Goal: Task Accomplishment & Management: Use online tool/utility

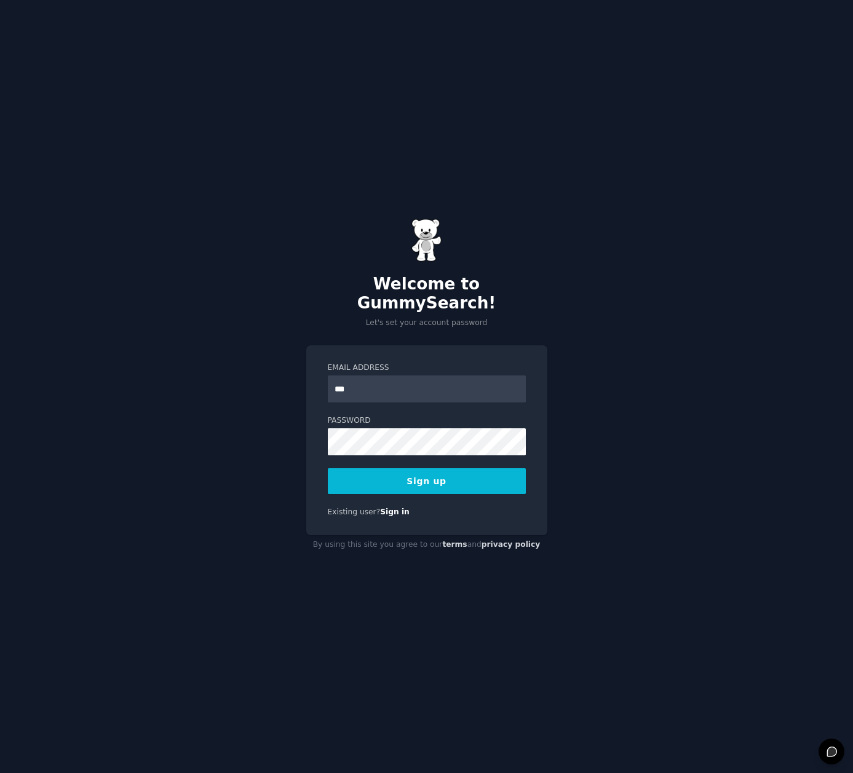
type input "**********"
click at [390, 508] on link "Sign in" at bounding box center [395, 512] width 30 height 9
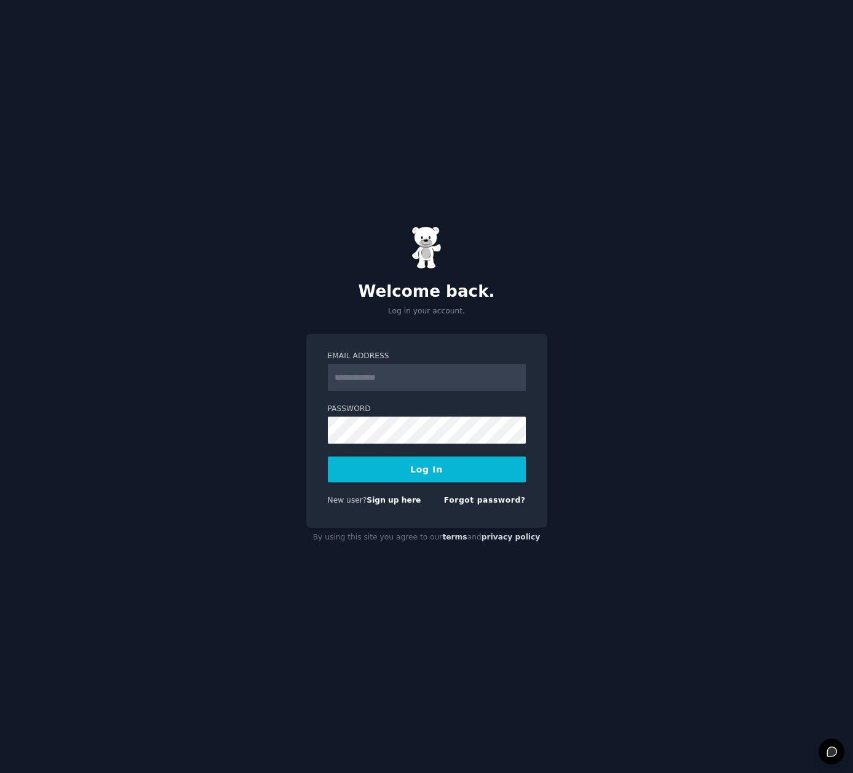
type input "**********"
click at [408, 474] on button "Log In" at bounding box center [427, 470] width 198 height 26
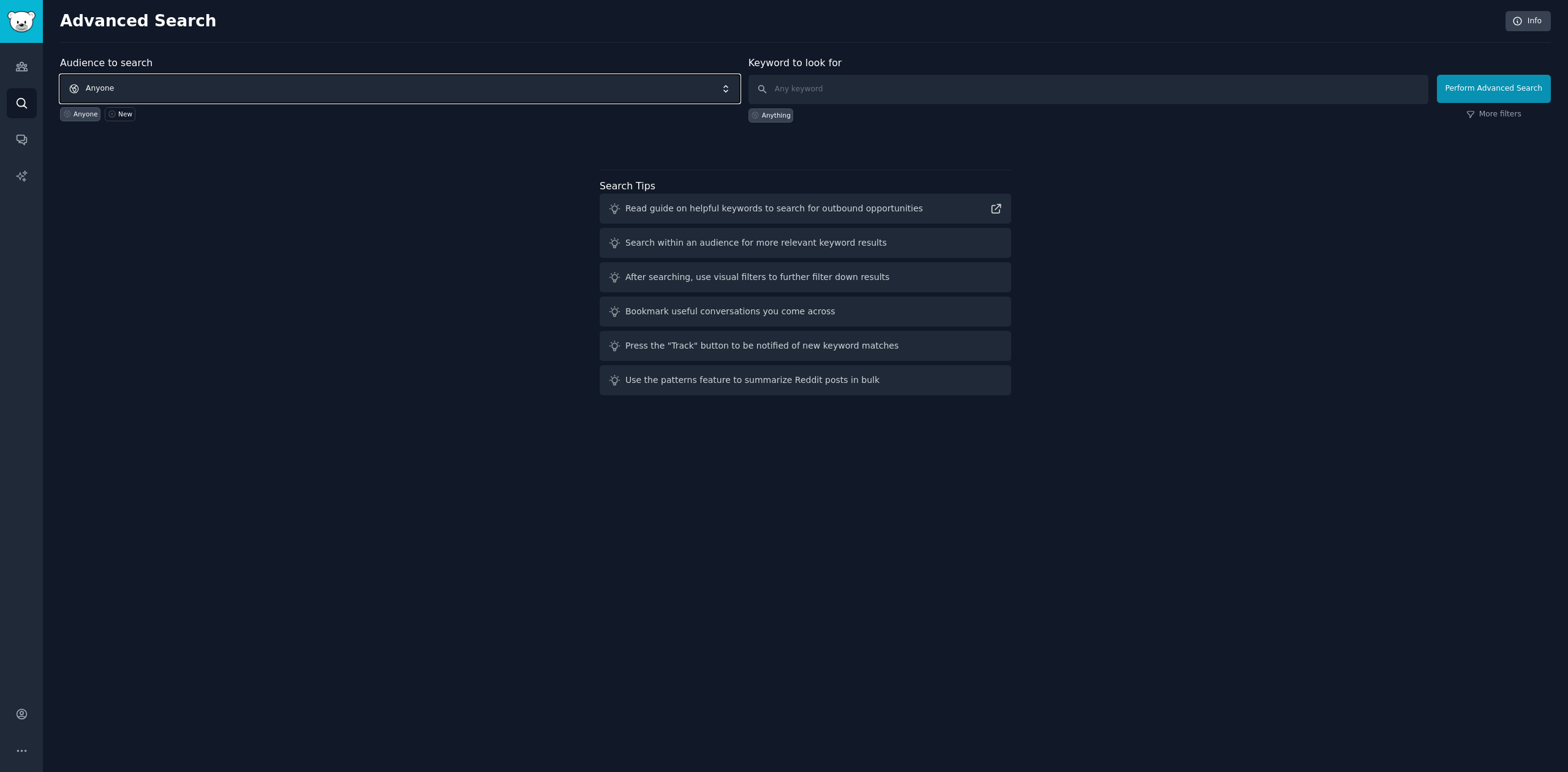
click at [404, 93] on span "Anyone" at bounding box center [399, 89] width 679 height 28
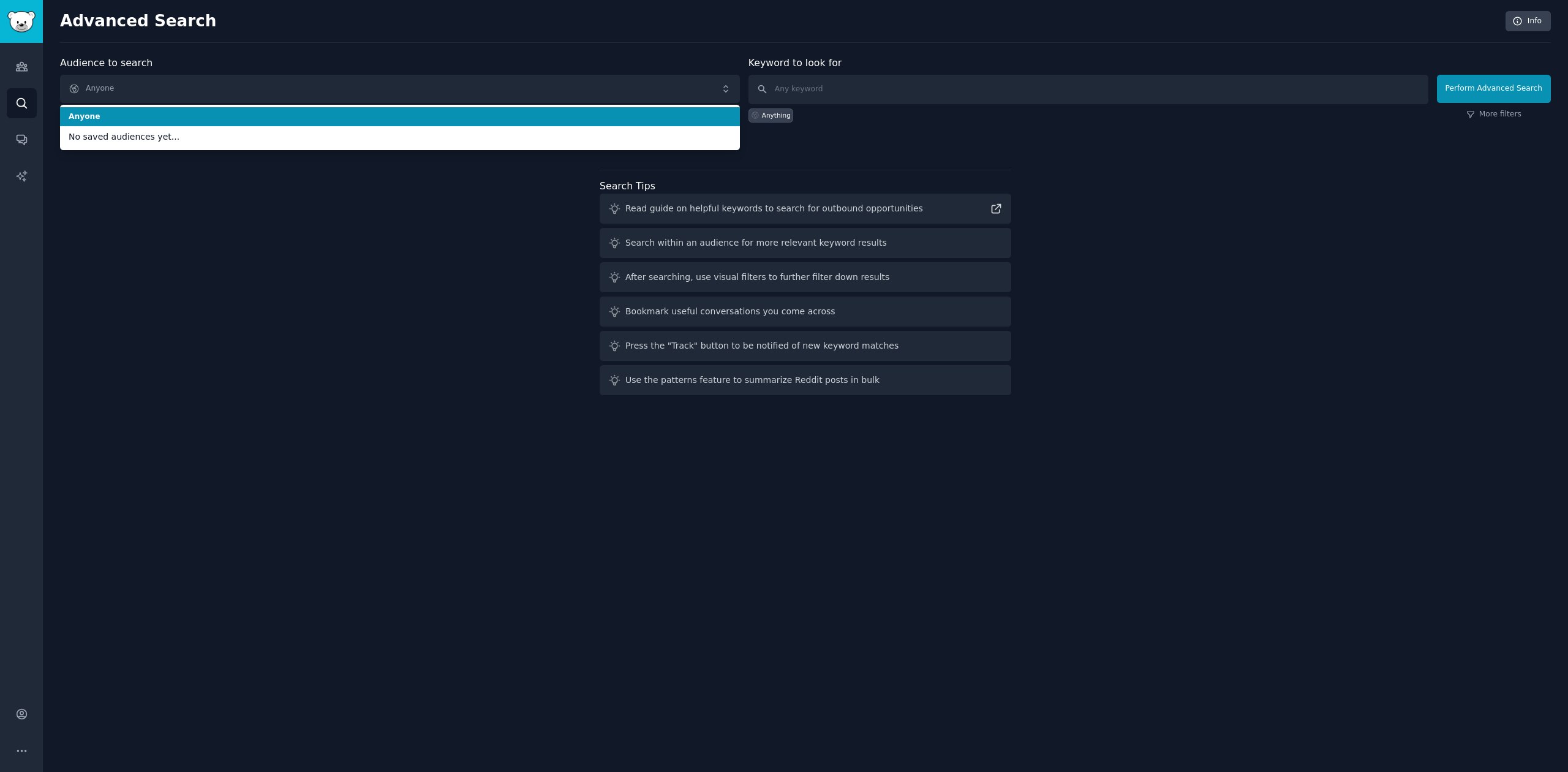
click at [254, 295] on div "Audience to search Anyone Anyone No saved audiences yet... Anyone New Keyword t…" at bounding box center [805, 228] width 1491 height 345
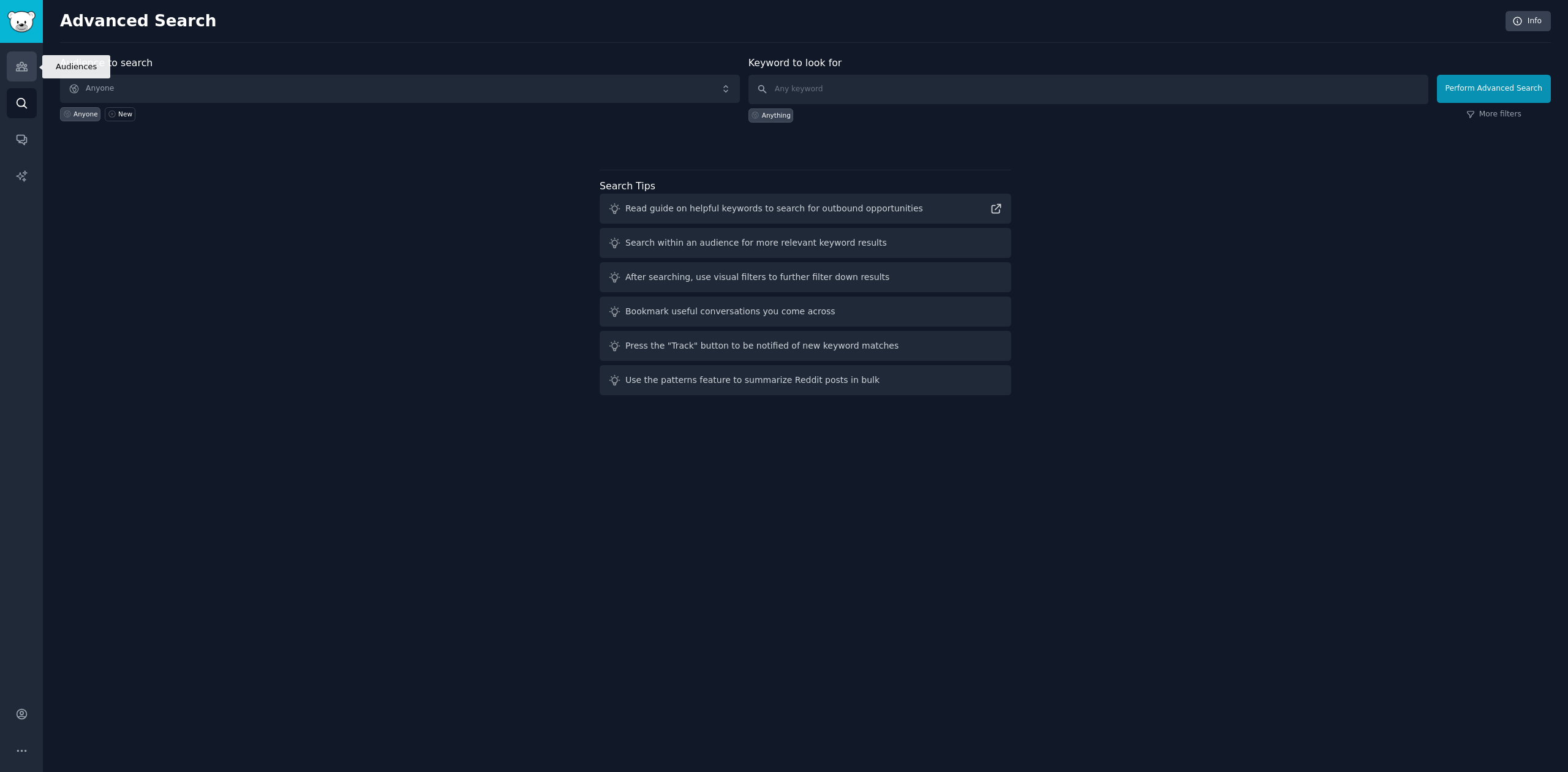
click at [22, 68] on icon "Sidebar" at bounding box center [21, 66] width 13 height 13
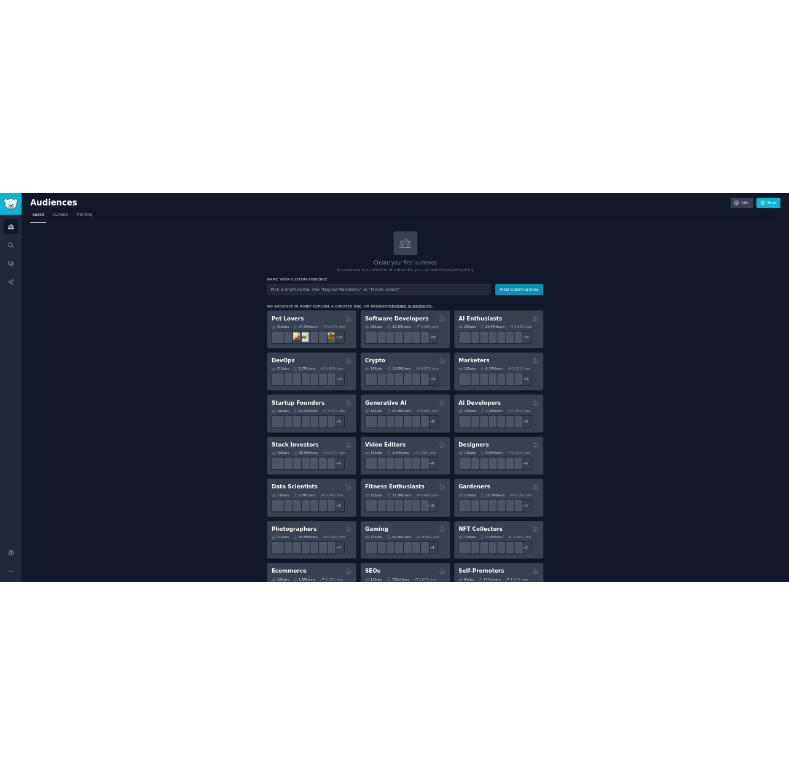
scroll to position [2, 0]
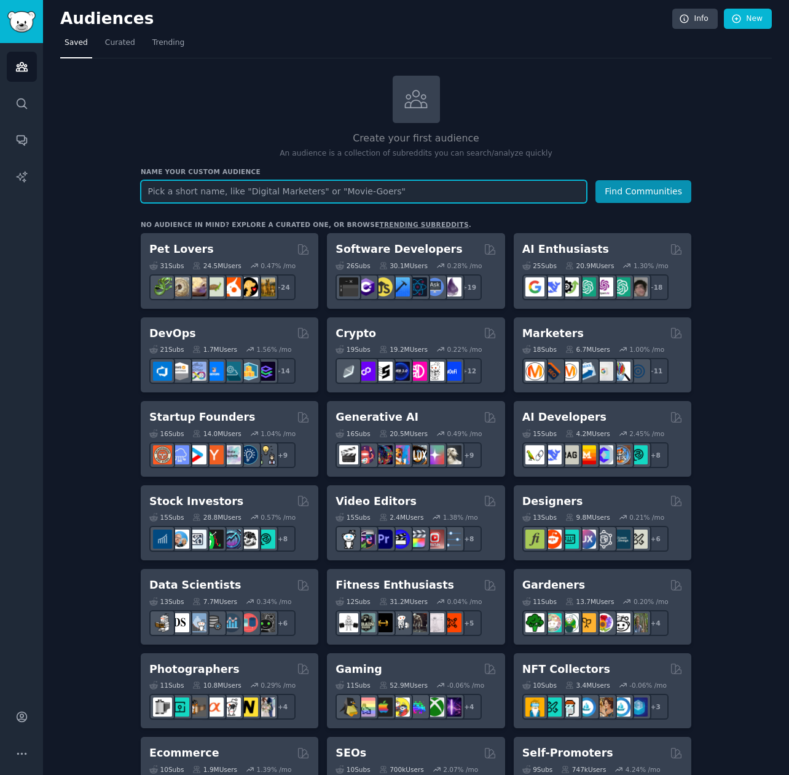
click at [298, 193] on input "text" at bounding box center [364, 191] width 446 height 23
type input "Ecommerce ceo"
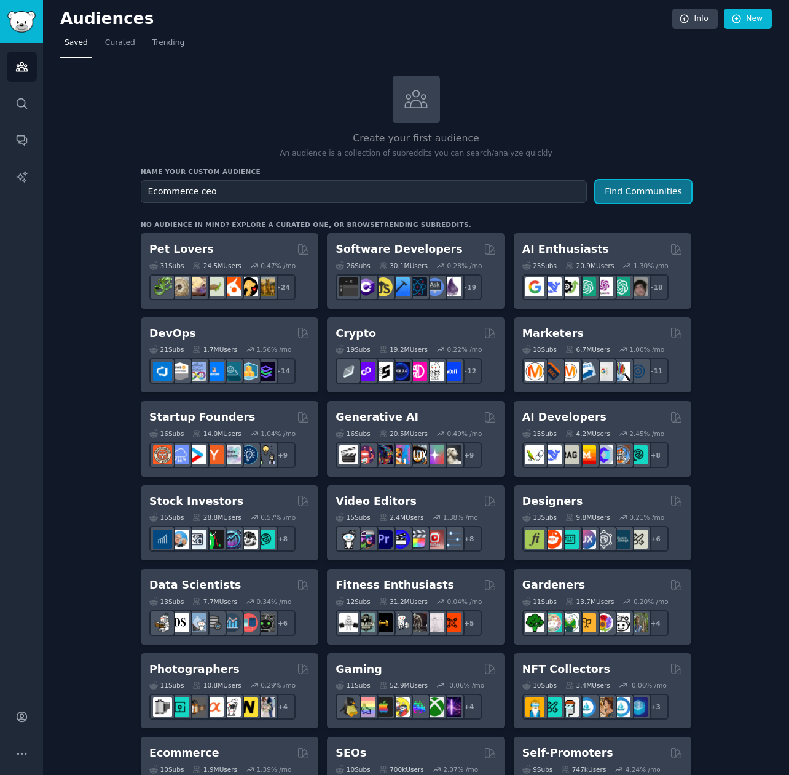
click at [646, 189] on button "Find Communities" at bounding box center [644, 191] width 96 height 23
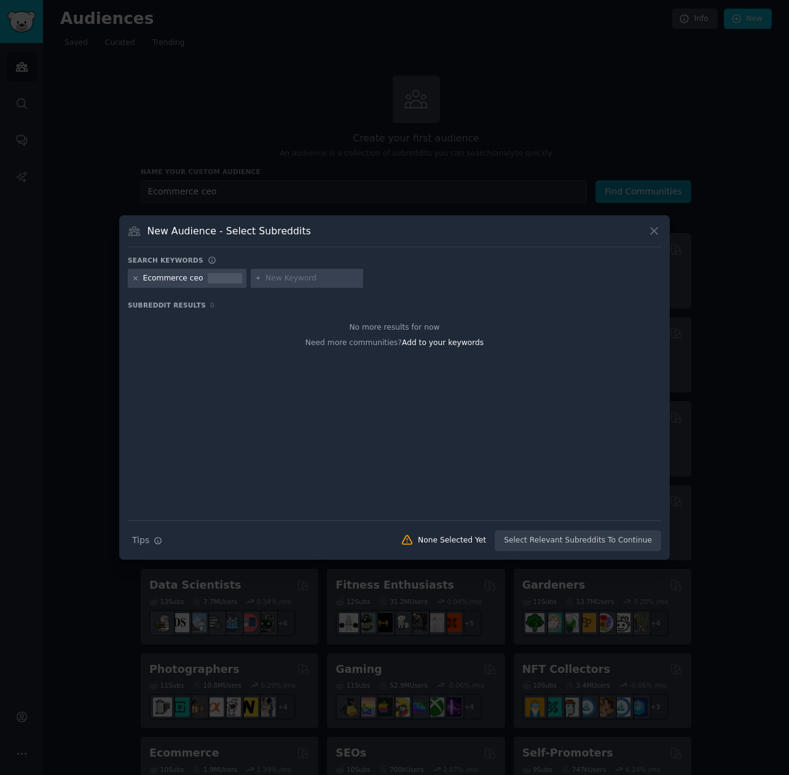
click at [136, 280] on icon at bounding box center [135, 278] width 7 height 7
click at [185, 282] on input "text" at bounding box center [189, 278] width 93 height 11
type input "ecommerce"
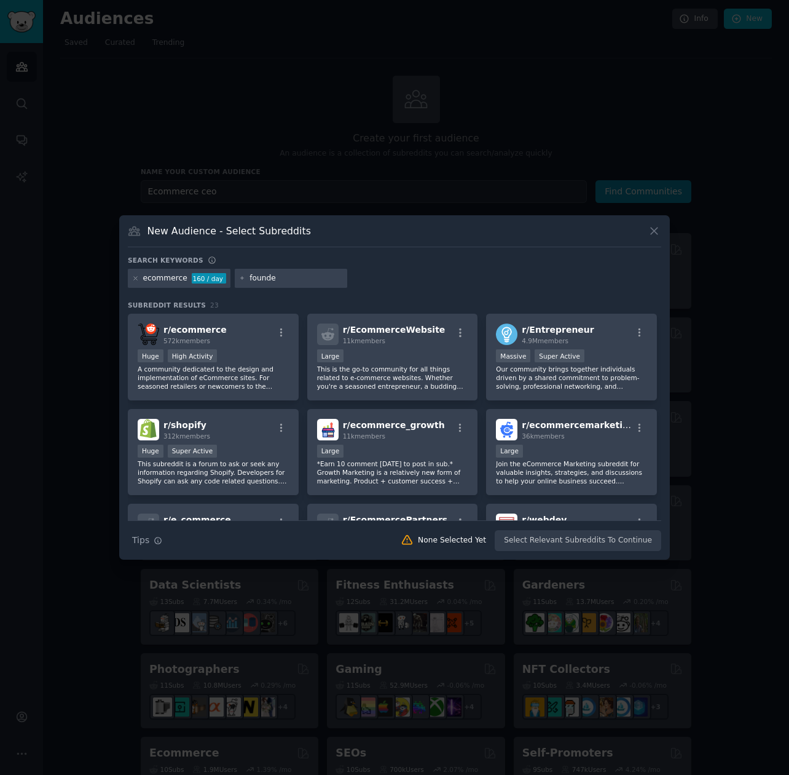
type input "founder"
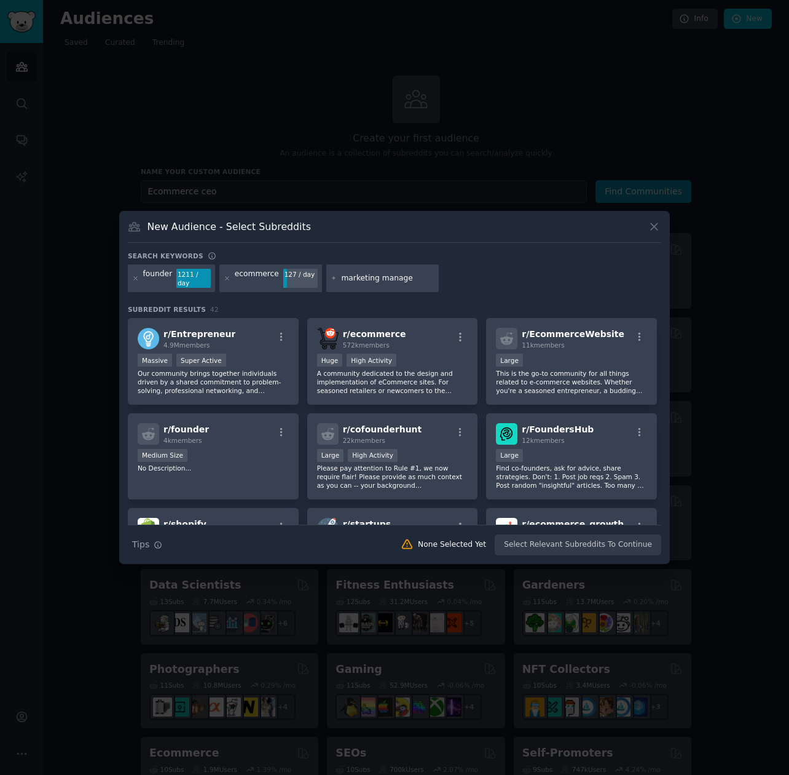
type input "marketing manager"
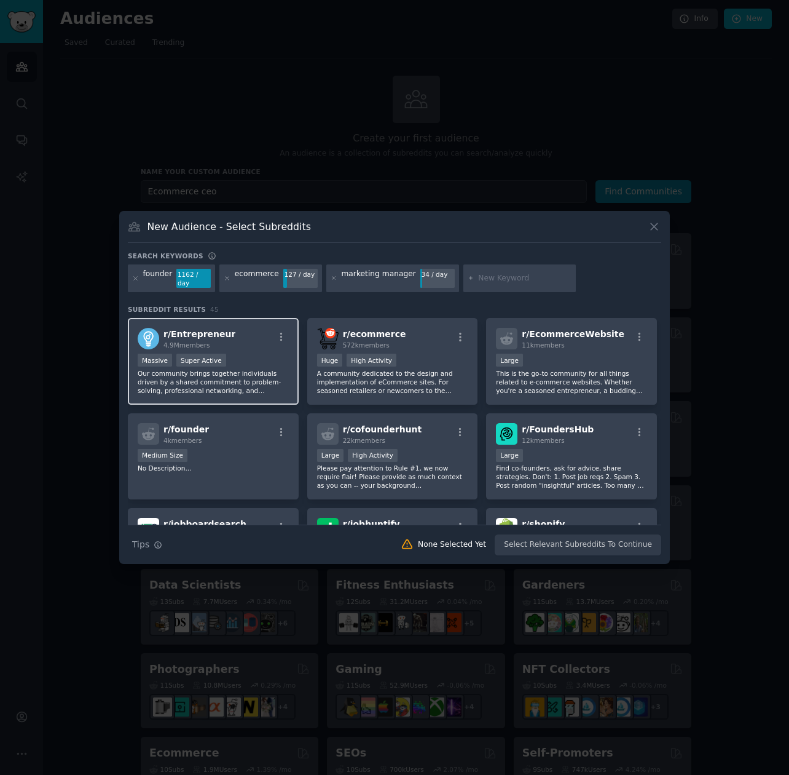
click at [259, 337] on div "r/ Entrepreneur 4.9M members" at bounding box center [213, 339] width 151 height 22
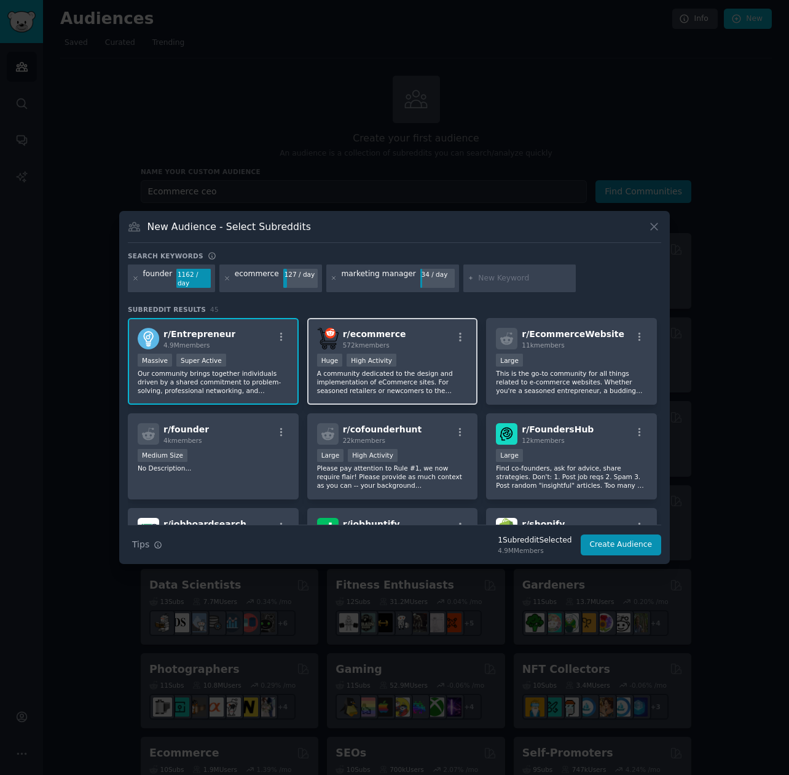
click at [429, 328] on div "r/ ecommerce 572k members" at bounding box center [392, 339] width 151 height 22
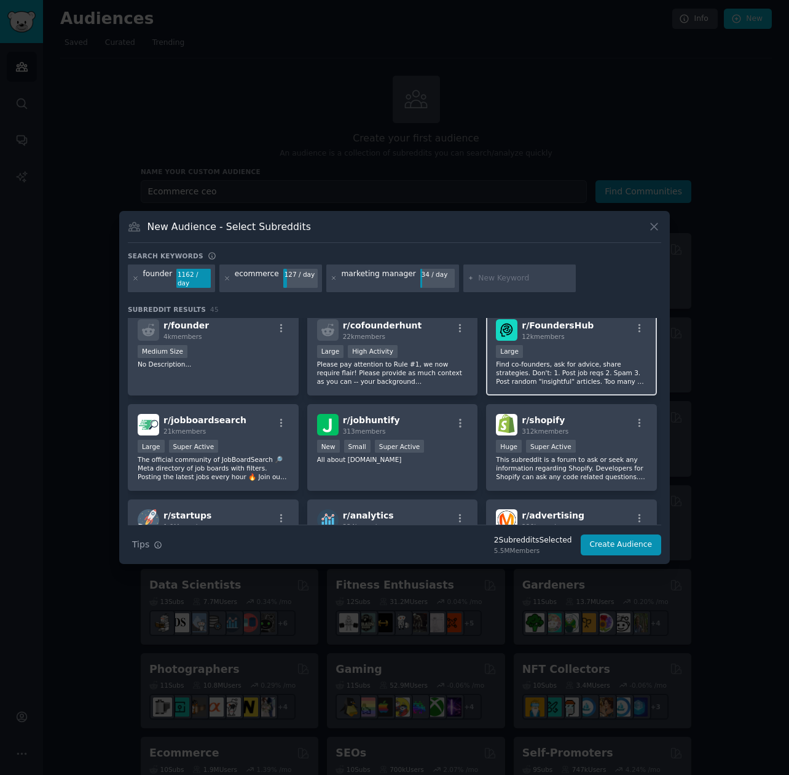
scroll to position [299, 0]
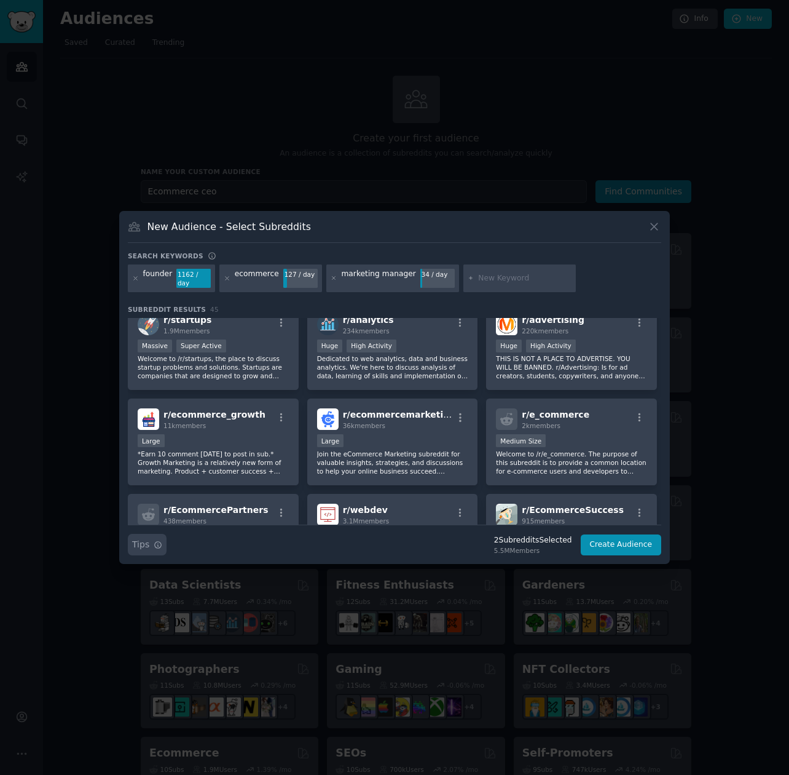
click at [156, 544] on icon "button" at bounding box center [158, 544] width 9 height 9
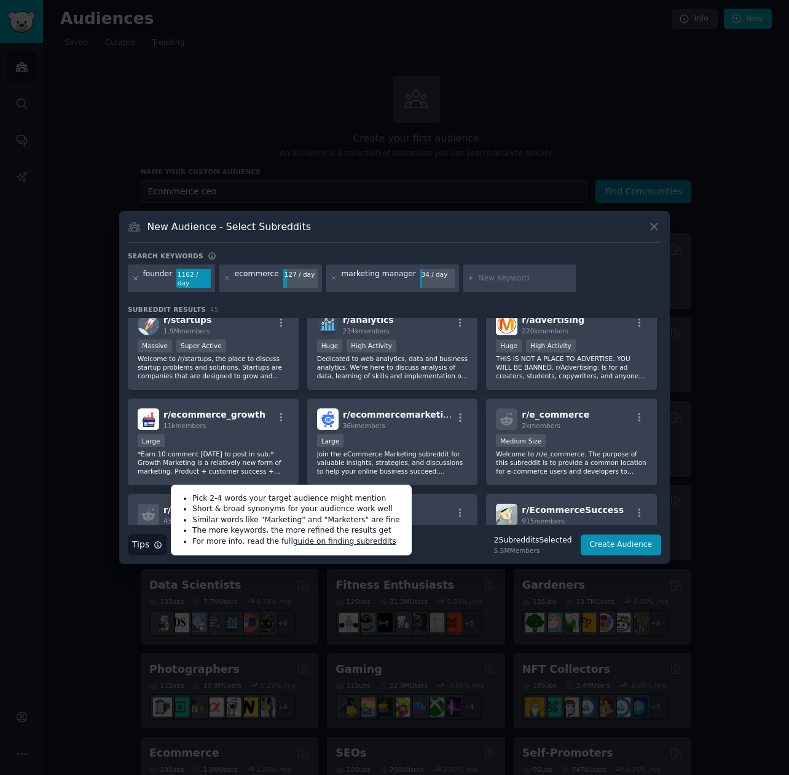
click at [137, 280] on icon at bounding box center [135, 278] width 7 height 7
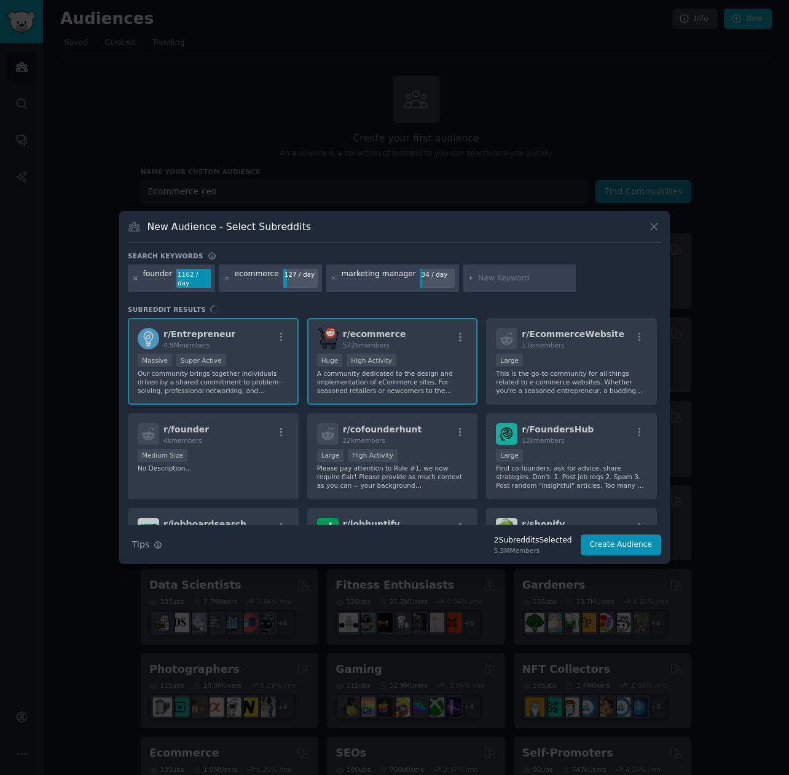
click at [137, 280] on icon at bounding box center [135, 278] width 7 height 7
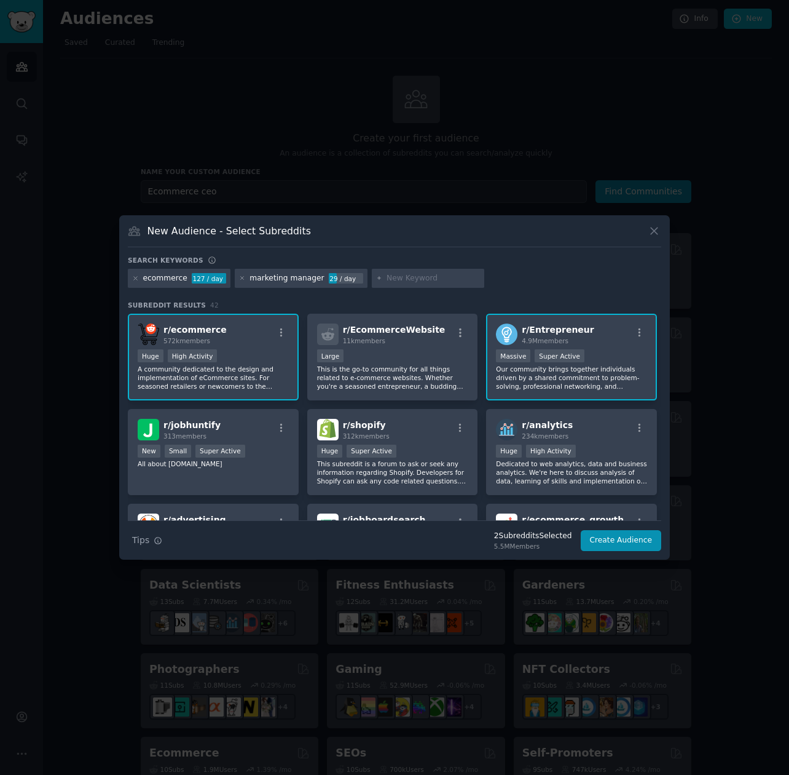
click at [133, 282] on div at bounding box center [135, 278] width 7 height 11
click at [137, 279] on icon at bounding box center [135, 278] width 7 height 7
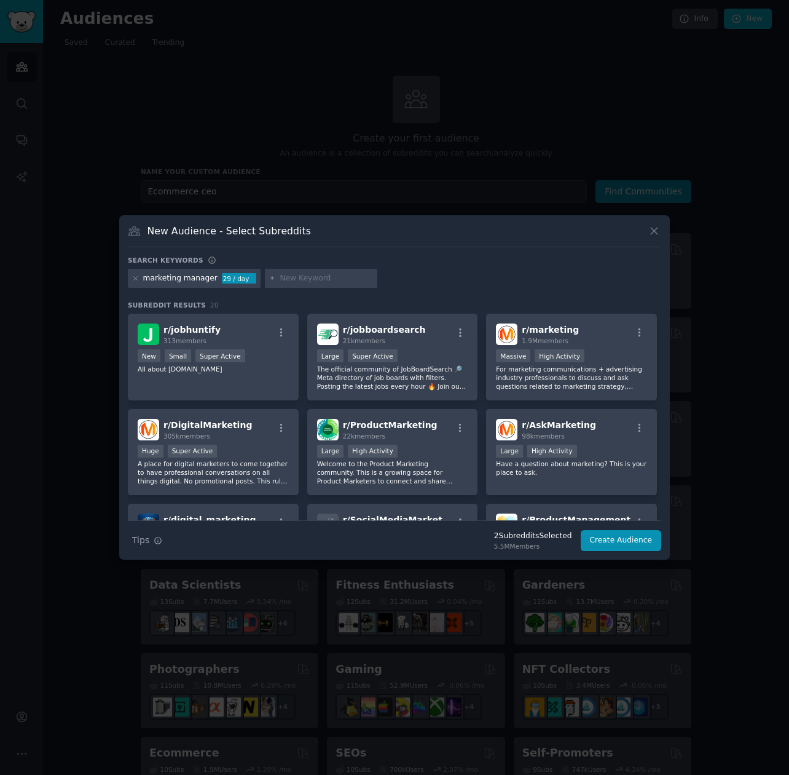
click at [137, 279] on icon at bounding box center [135, 278] width 7 height 7
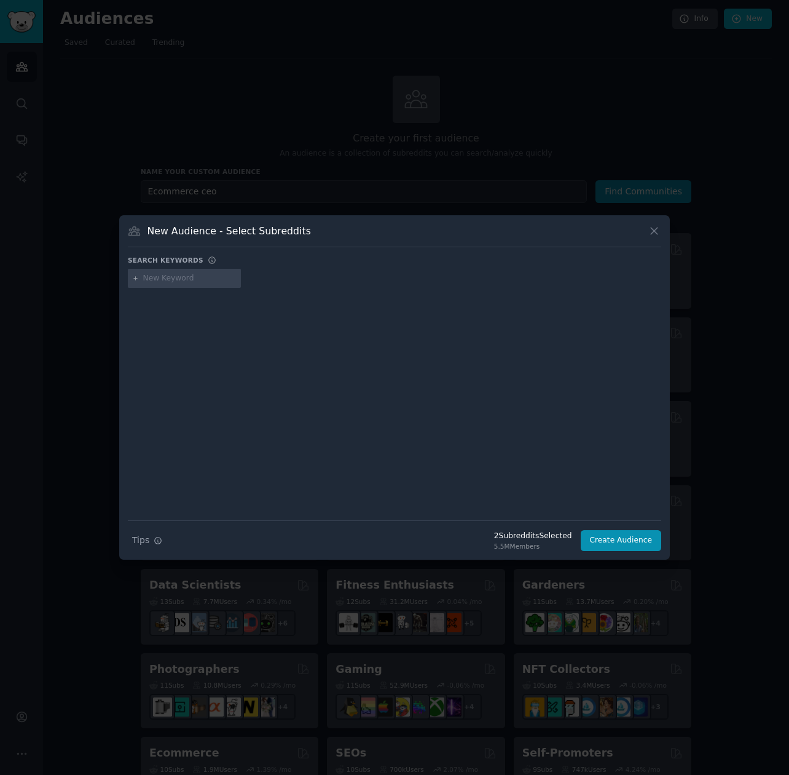
click at [178, 279] on input "text" at bounding box center [189, 278] width 93 height 11
type input "Facebook ads not working"
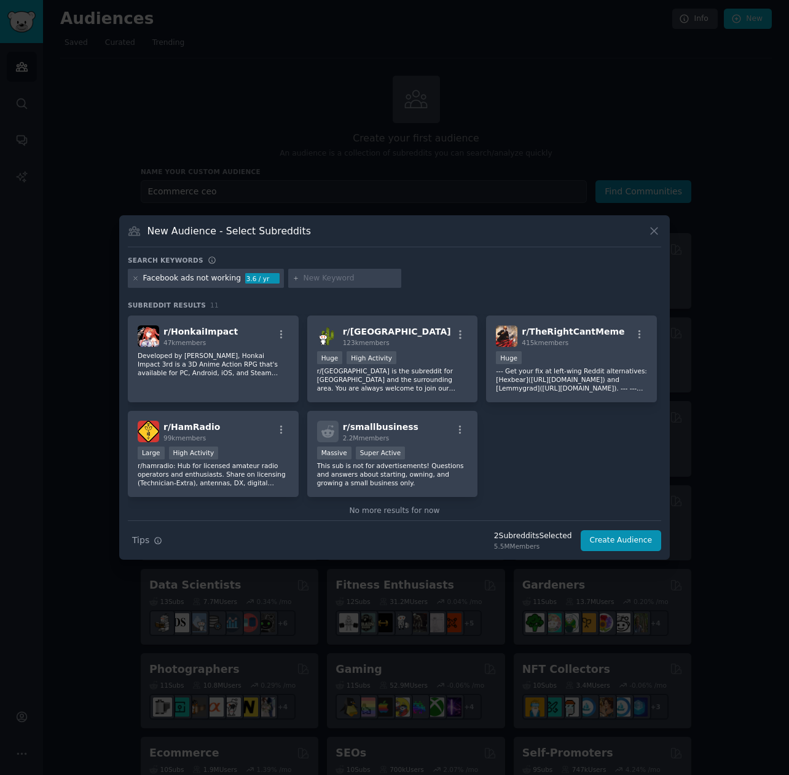
scroll to position [208, 0]
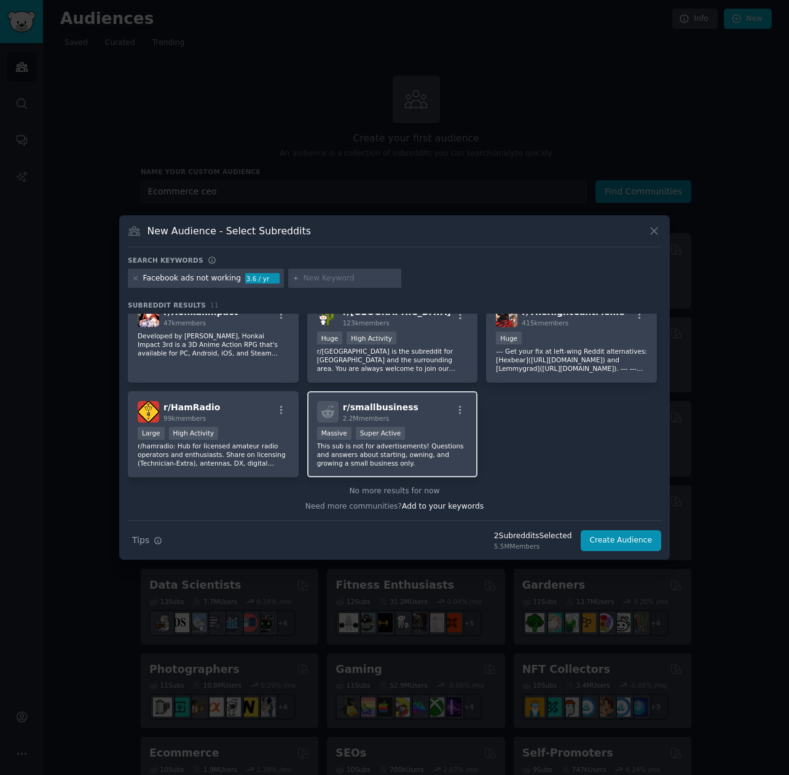
click at [438, 448] on p "This sub is not for advertisements! Questions and answers about starting, ownin…" at bounding box center [392, 454] width 151 height 26
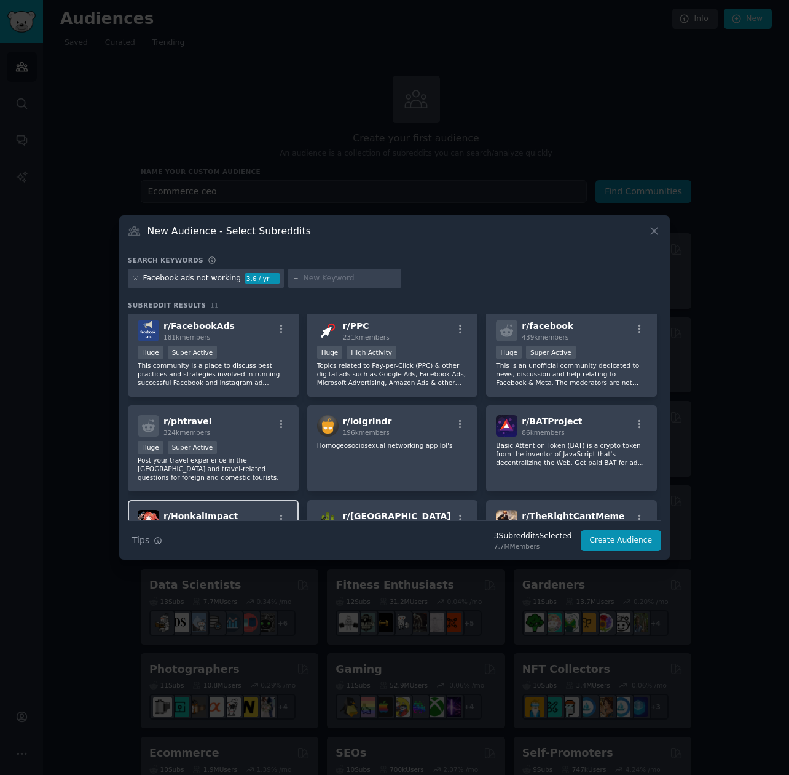
scroll to position [0, 0]
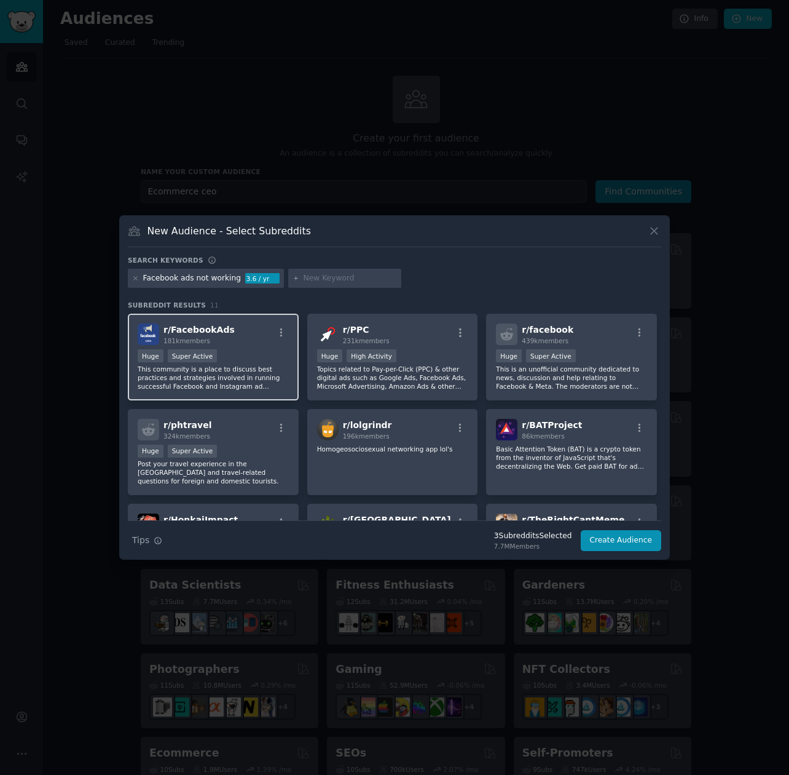
click at [251, 357] on div "Huge Super Active" at bounding box center [213, 356] width 151 height 15
click at [324, 277] on input "text" at bounding box center [350, 278] width 93 height 11
type input "scale shopify"
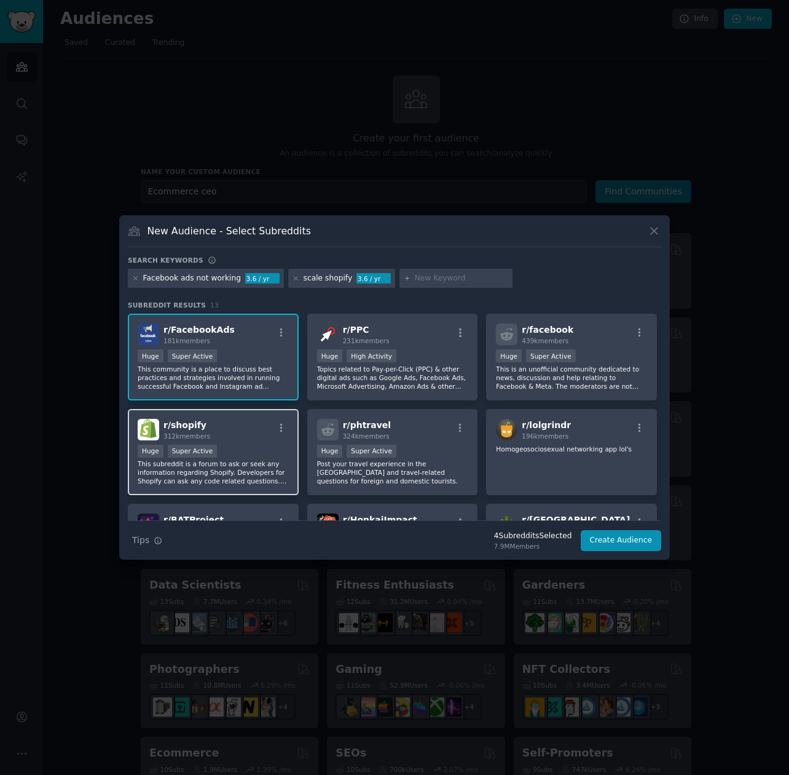
click at [232, 437] on div "r/ shopify 312k members" at bounding box center [213, 430] width 151 height 22
click at [441, 274] on input "text" at bounding box center [461, 278] width 93 height 11
type input "roas"
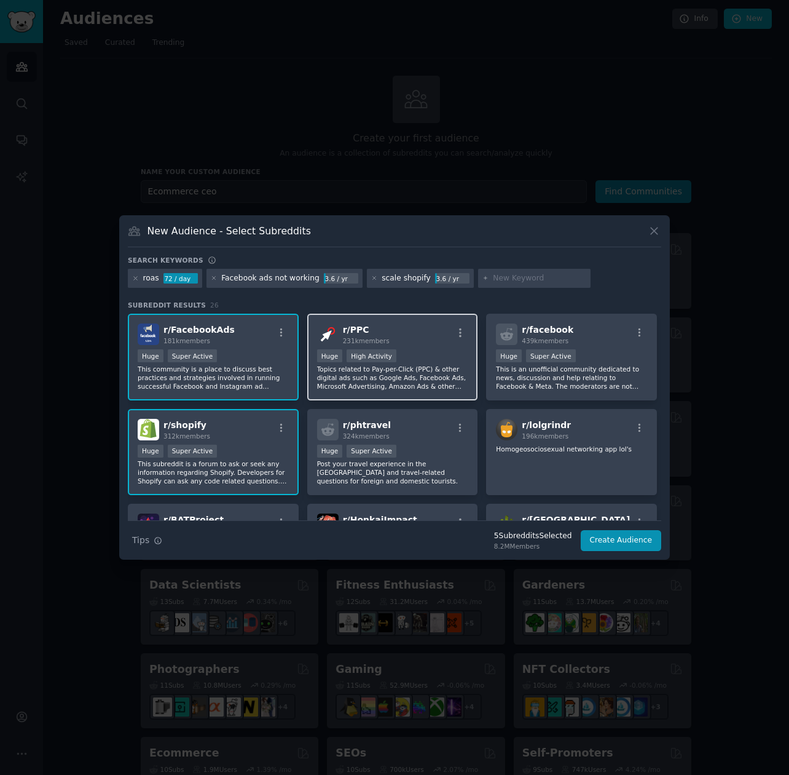
click at [427, 347] on div "r/ PPC 231k members >= 80th percentile for submissions / day Huge High Activity…" at bounding box center [392, 357] width 171 height 87
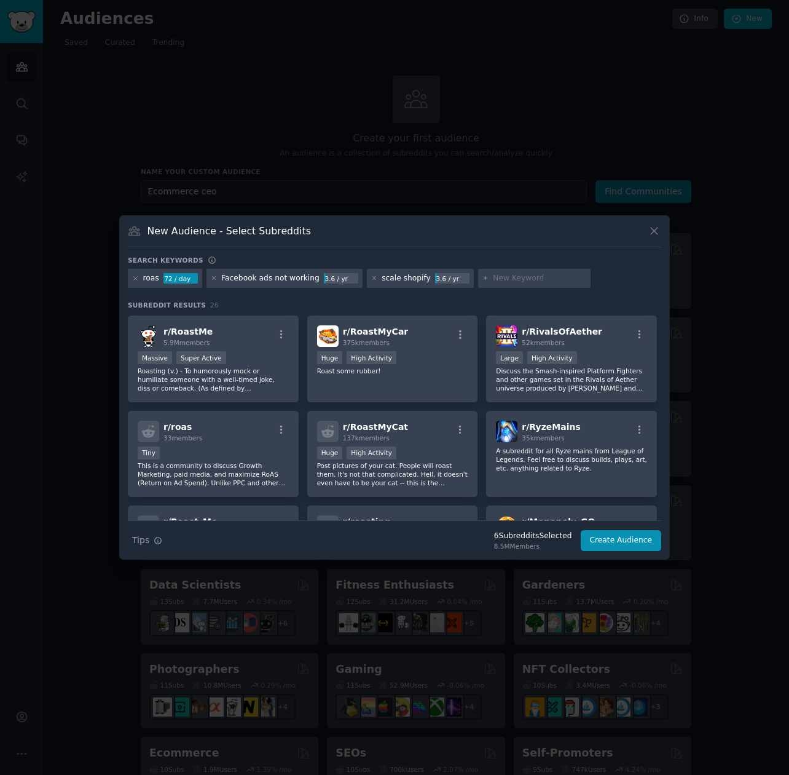
scroll to position [422, 0]
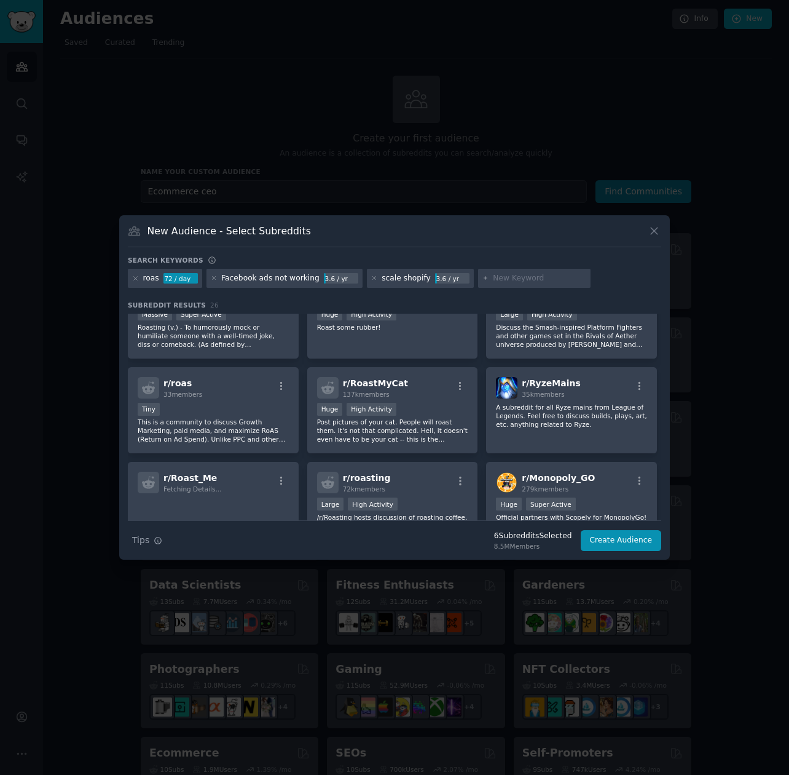
click at [516, 275] on input "text" at bounding box center [539, 278] width 93 height 11
type input "video ads"
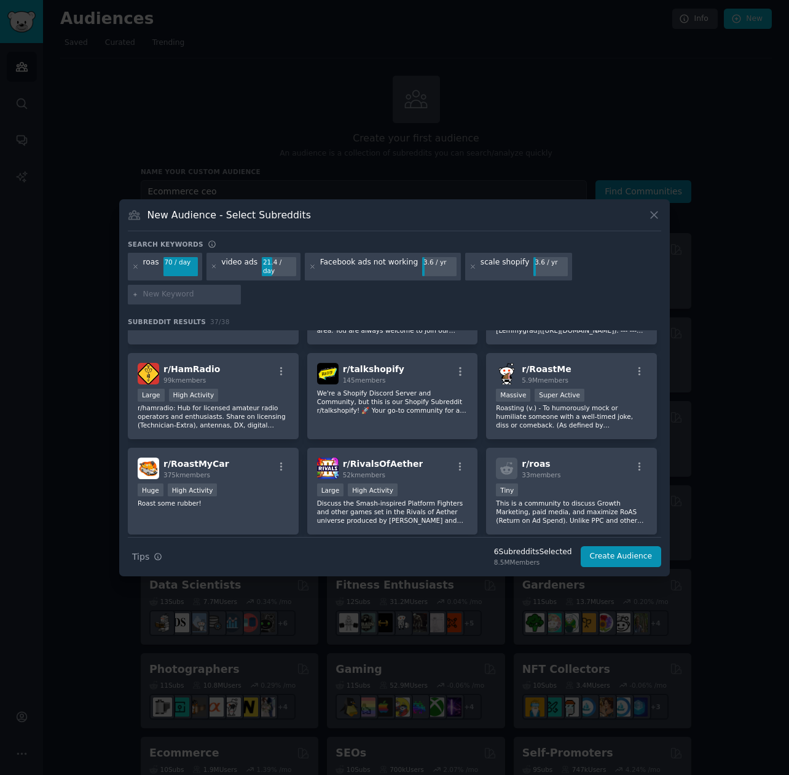
scroll to position [448, 0]
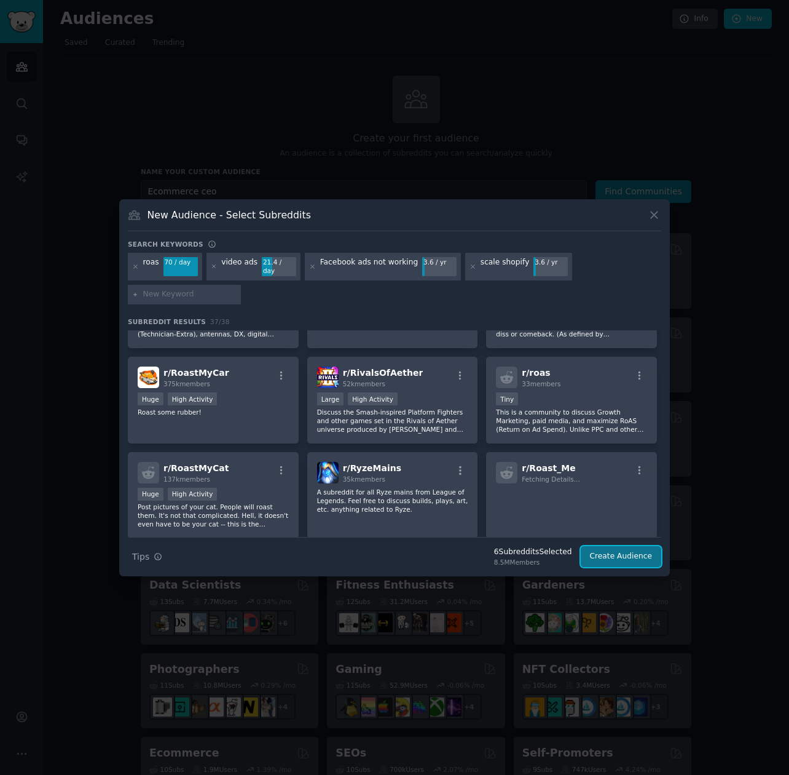
click at [615, 548] on button "Create Audience" at bounding box center [621, 556] width 81 height 21
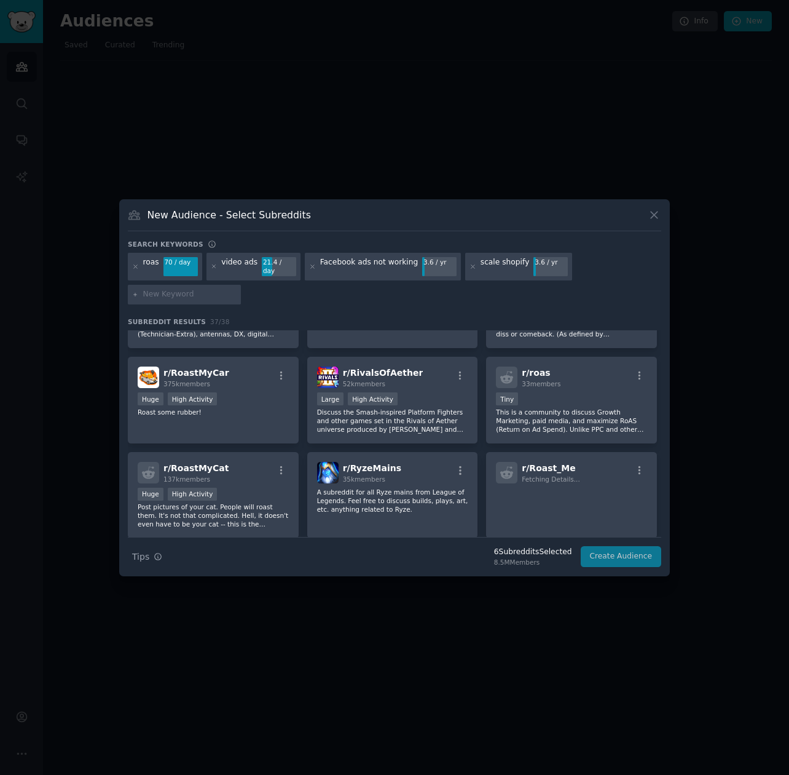
scroll to position [0, 0]
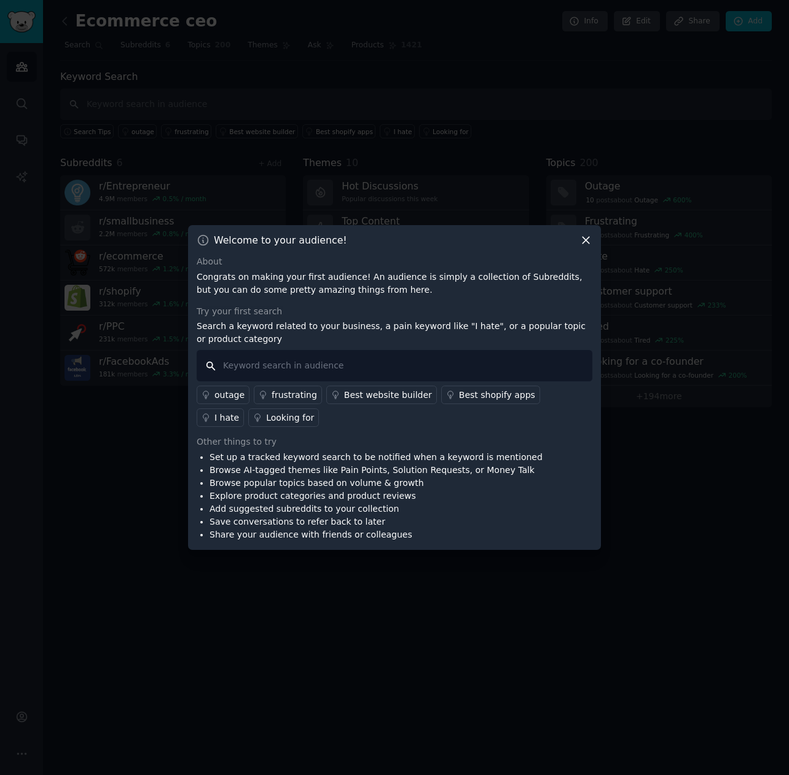
click at [290, 364] on input "text" at bounding box center [395, 365] width 396 height 31
paste input "facebook ads not working"
type input "facebook ads not working"
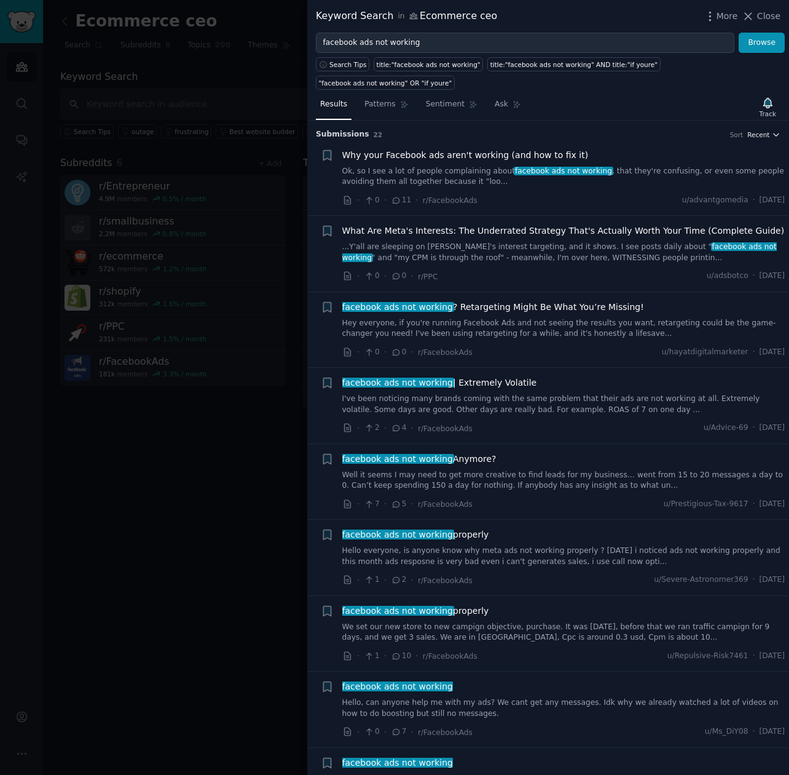
click at [772, 131] on icon "button" at bounding box center [776, 134] width 9 height 9
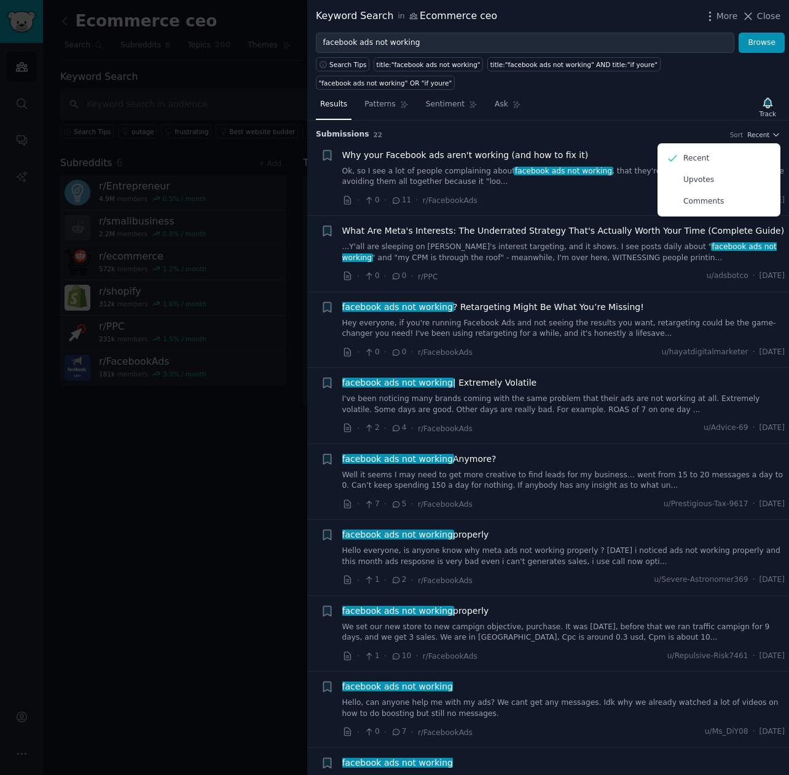
click at [656, 111] on div "Results Patterns Sentiment Ask Track" at bounding box center [548, 107] width 482 height 26
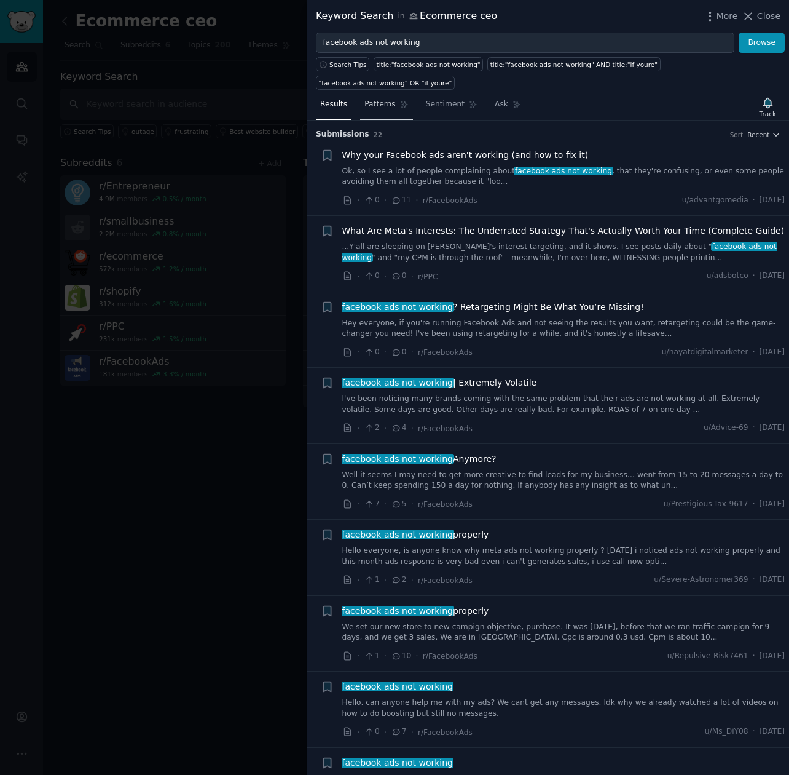
click at [381, 109] on span "Patterns" at bounding box center [380, 104] width 31 height 11
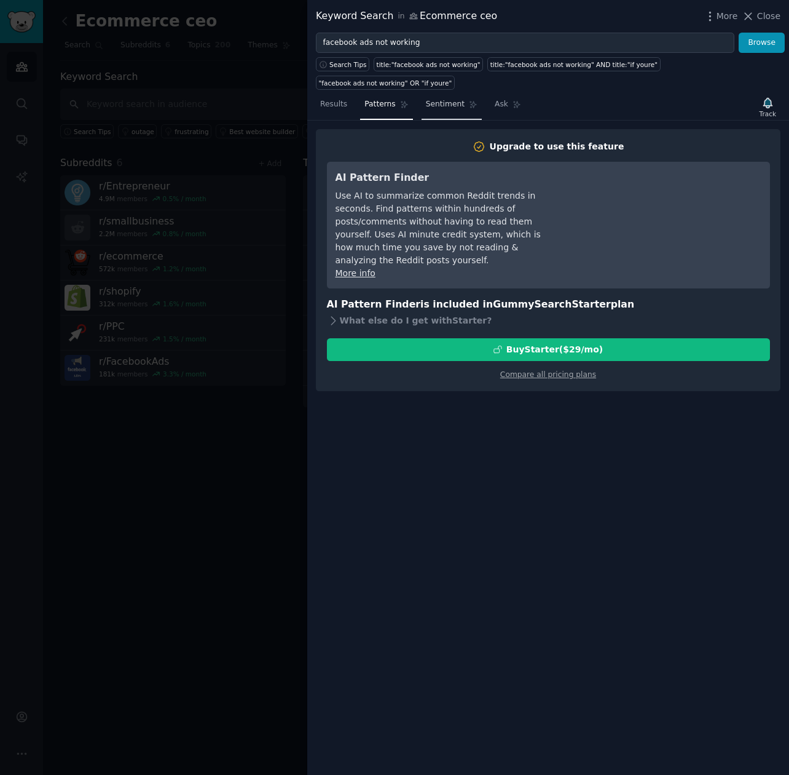
click at [445, 103] on span "Sentiment" at bounding box center [445, 104] width 39 height 11
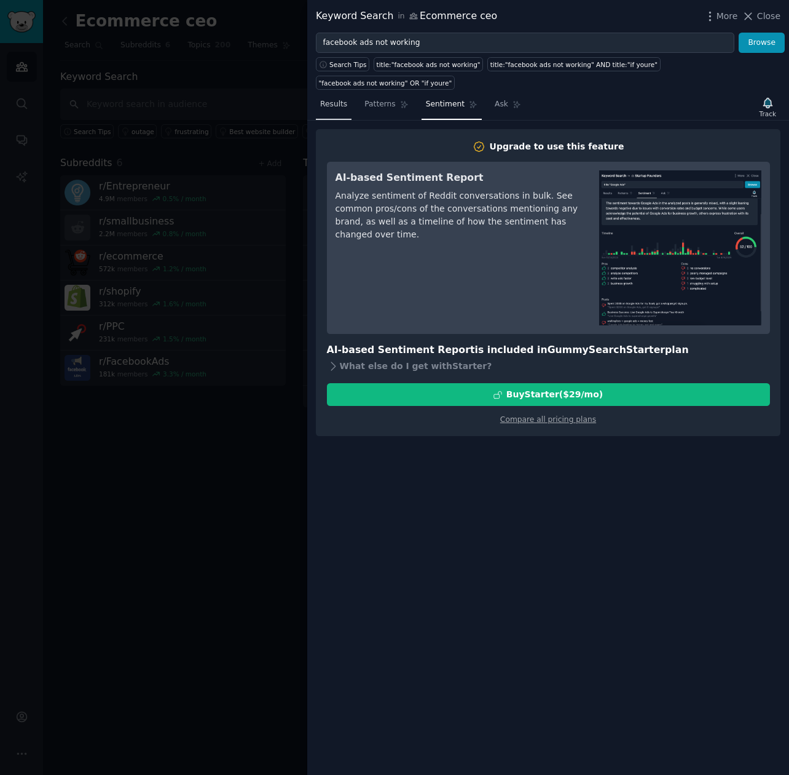
click at [331, 105] on span "Results" at bounding box center [333, 104] width 27 height 11
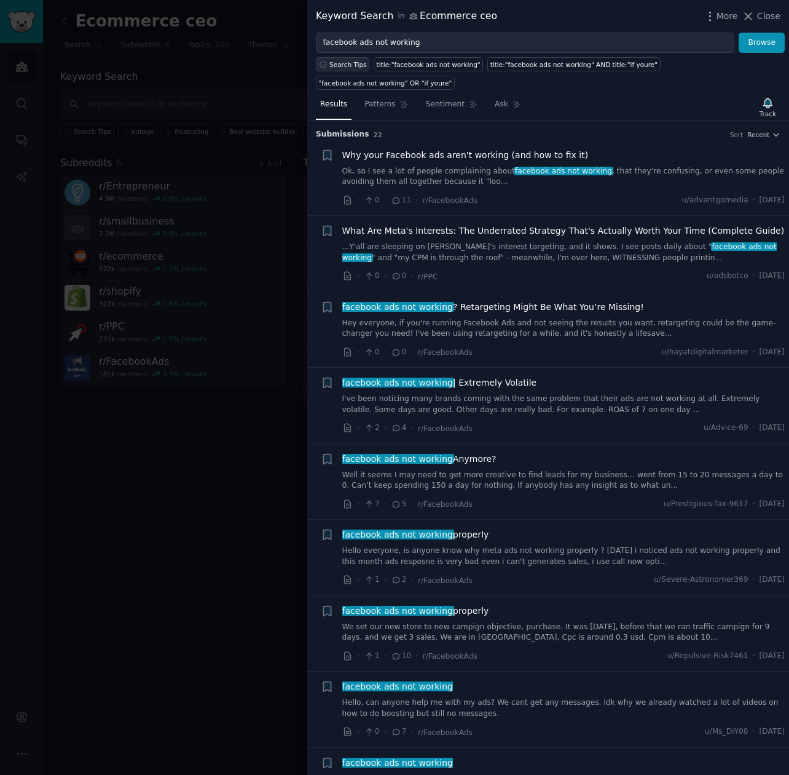
click at [333, 66] on span "Search Tips" at bounding box center [349, 64] width 38 height 9
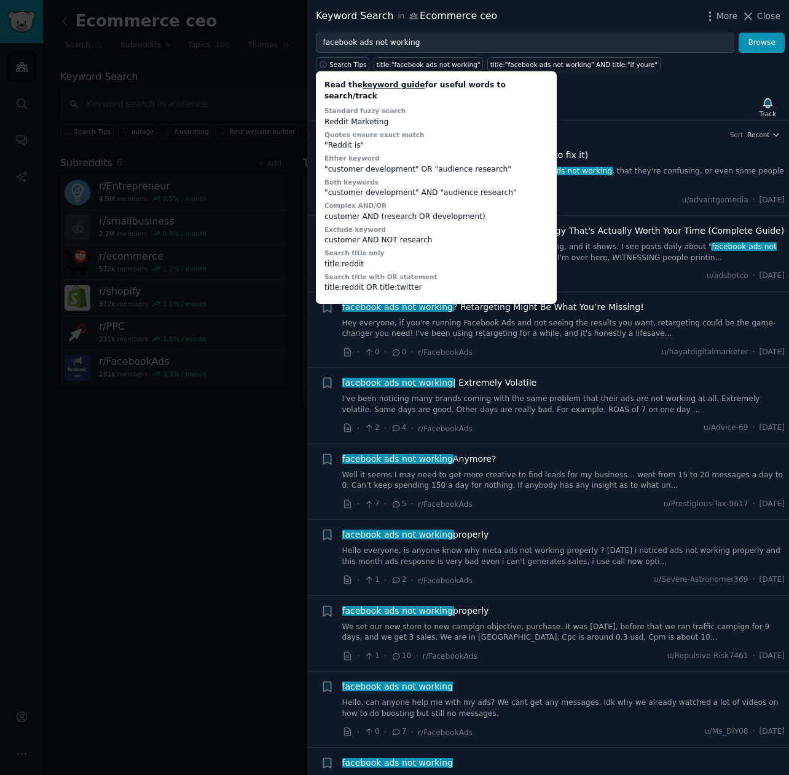
click at [642, 108] on div "Results Patterns Sentiment Ask Track" at bounding box center [548, 107] width 482 height 26
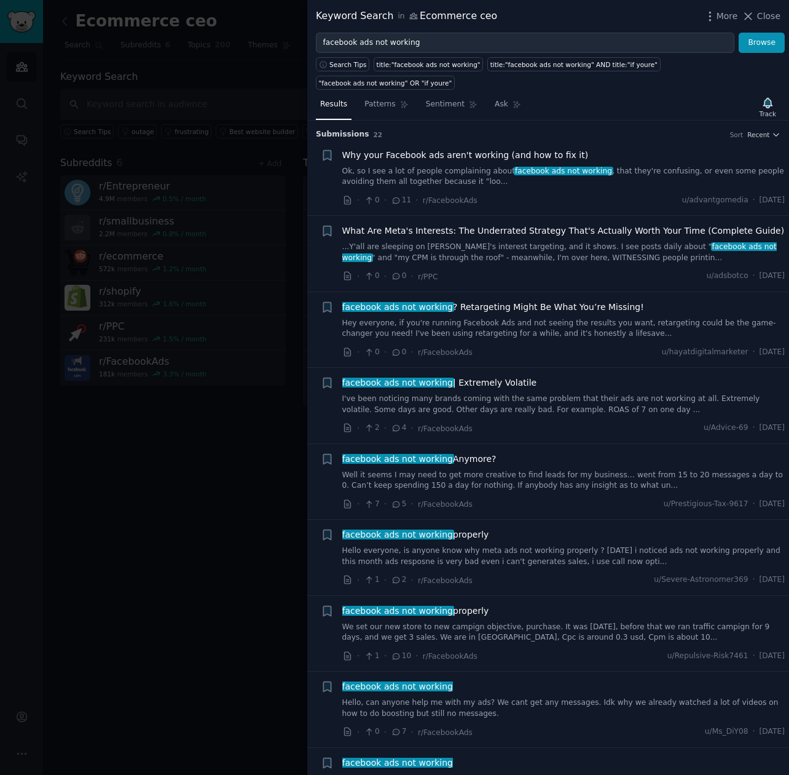
click at [160, 571] on div at bounding box center [394, 387] width 789 height 775
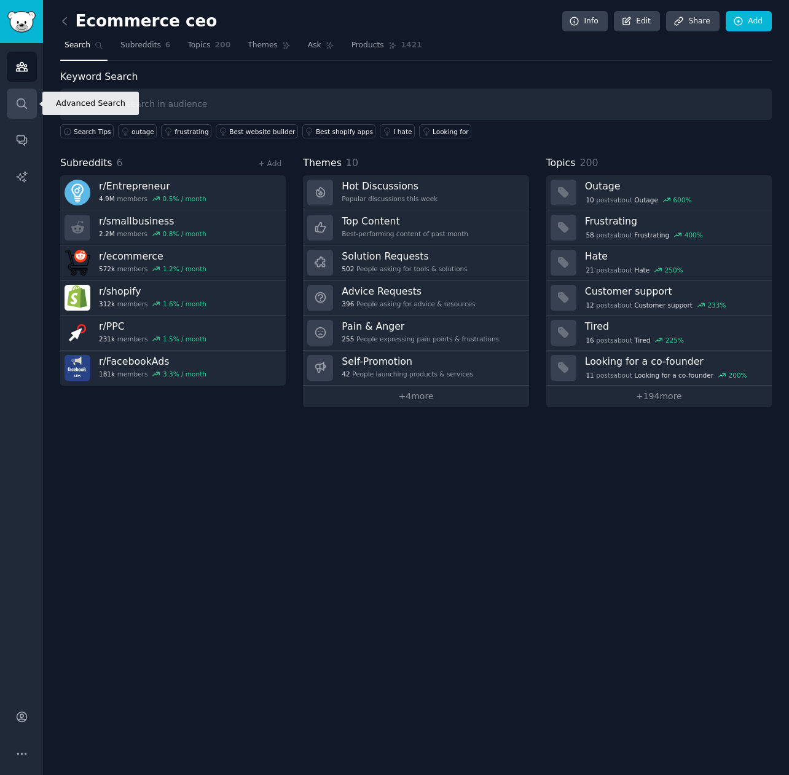
click at [26, 110] on link "Search" at bounding box center [22, 104] width 30 height 30
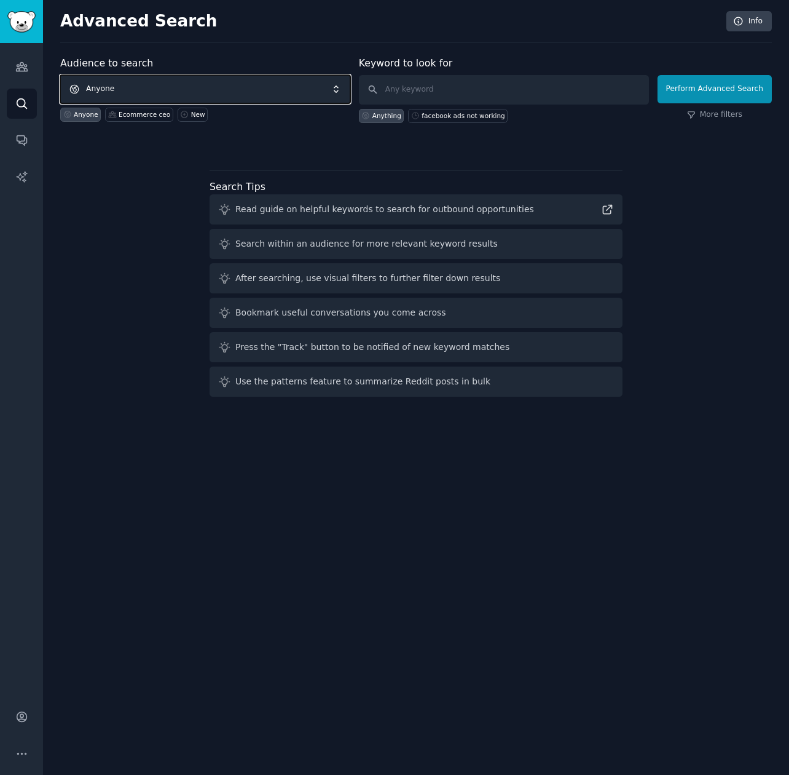
click at [215, 90] on span "Anyone" at bounding box center [205, 89] width 290 height 28
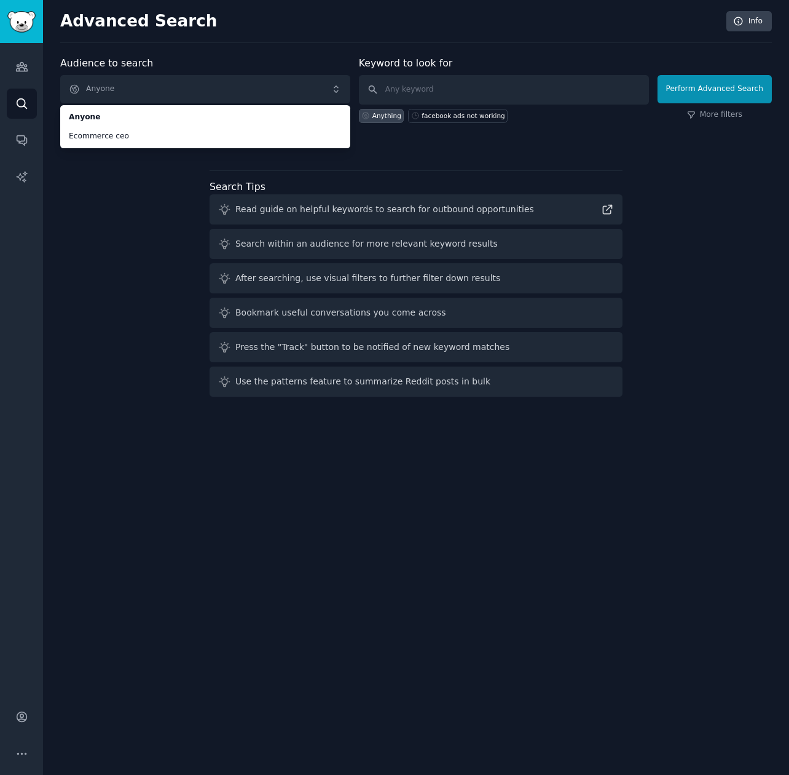
click at [103, 208] on div "Audience to search Anyone Anyone Ecommerce ceo Anyone Ecommerce ceo New Keyword…" at bounding box center [416, 229] width 712 height 346
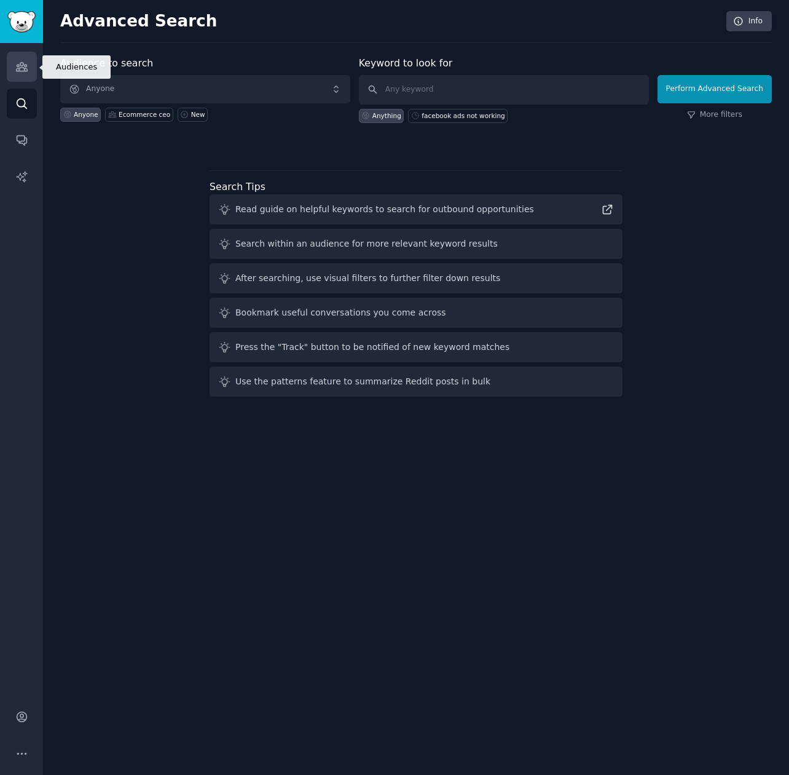
click at [16, 67] on icon "Sidebar" at bounding box center [21, 66] width 13 height 13
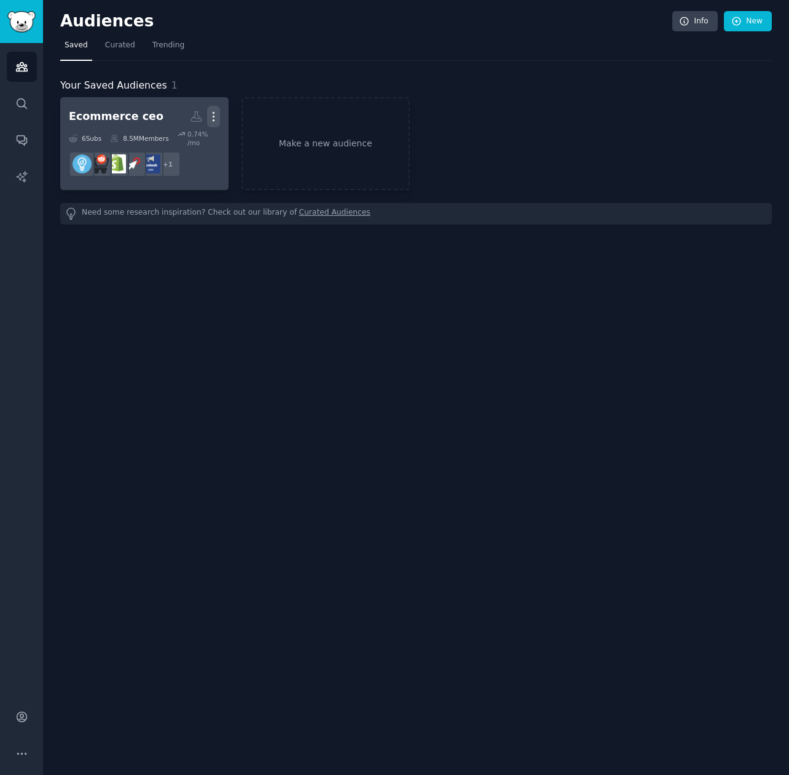
click at [210, 117] on icon "button" at bounding box center [213, 116] width 13 height 13
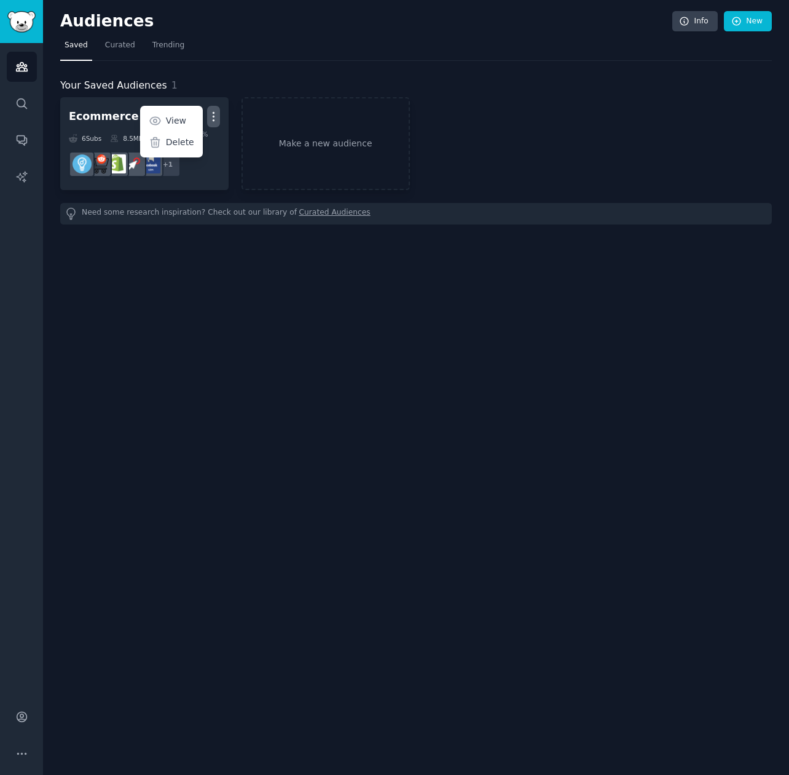
click at [160, 321] on div "Audiences Info New Saved Curated Trending Your Saved Audiences 1 Ecommerce ceo …" at bounding box center [416, 387] width 746 height 775
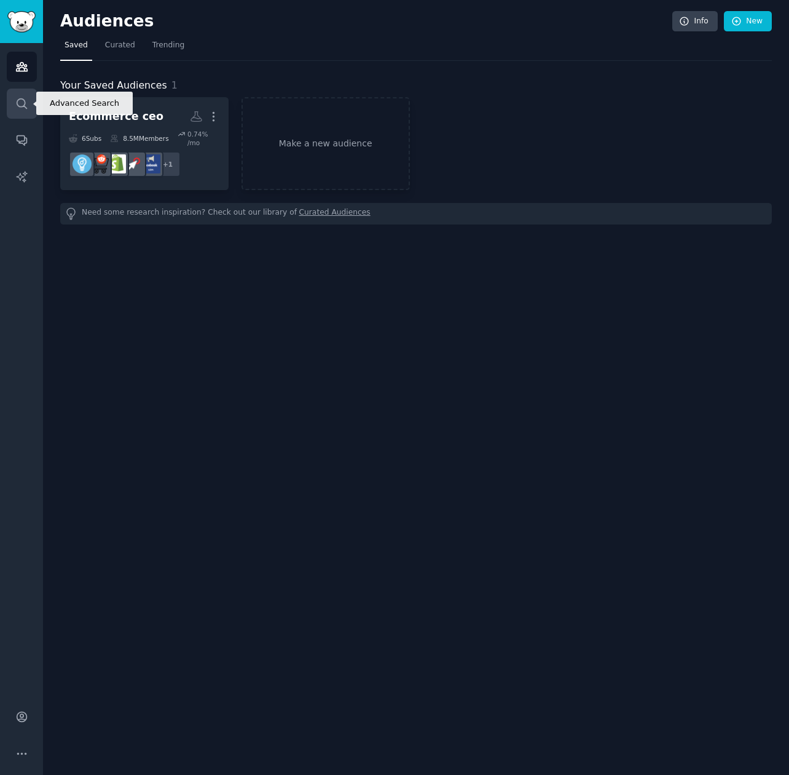
click at [20, 100] on icon "Sidebar" at bounding box center [21, 103] width 13 height 13
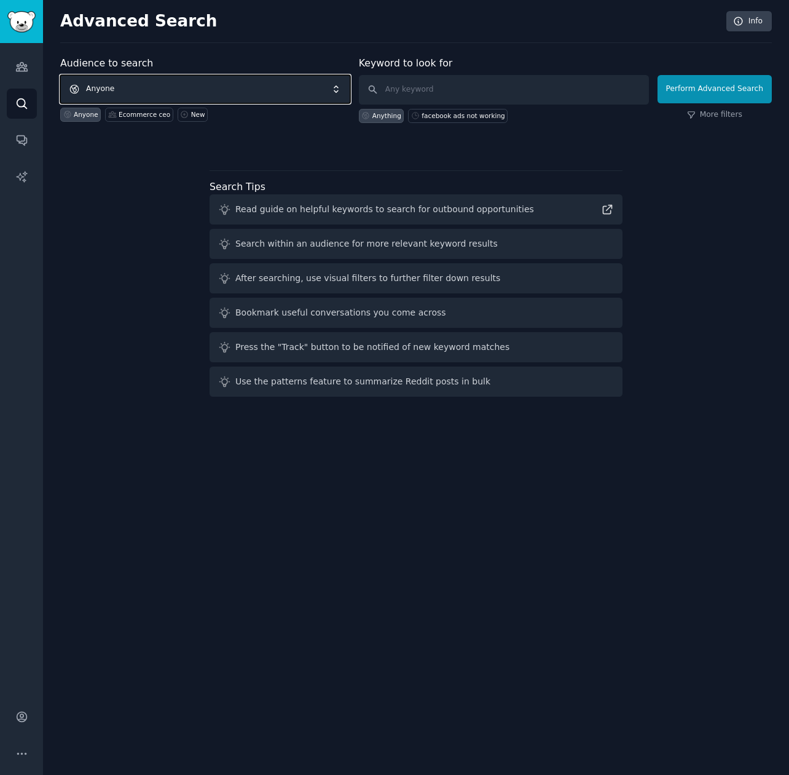
click at [283, 95] on span "Anyone" at bounding box center [205, 89] width 290 height 28
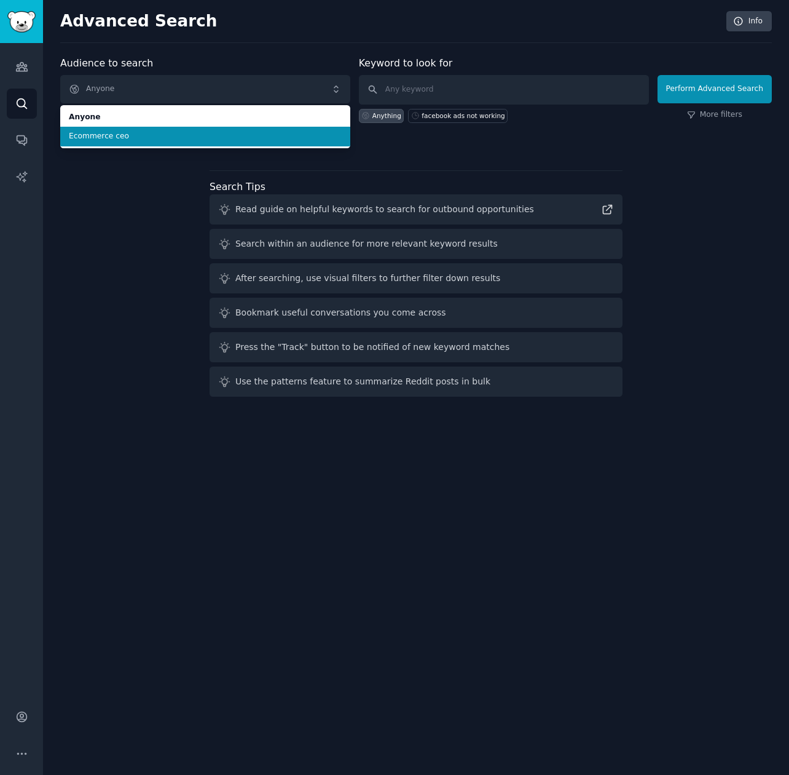
click at [257, 135] on span "Ecommerce ceo" at bounding box center [205, 136] width 273 height 11
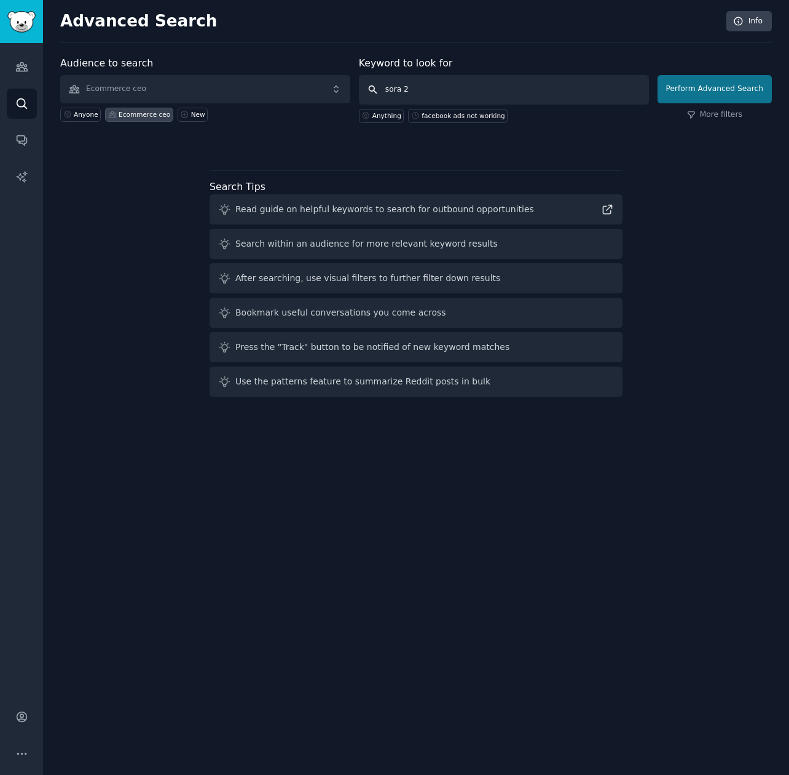
type input "sora 2"
click at [748, 95] on button "Perform Advanced Search" at bounding box center [715, 89] width 114 height 28
